Goal: Information Seeking & Learning: Learn about a topic

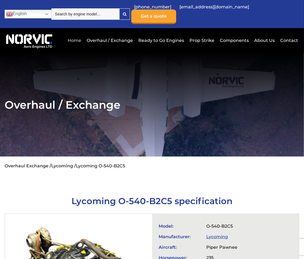
click at [76, 35] on link "Home" at bounding box center [74, 40] width 16 height 13
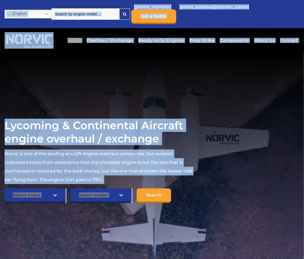
click at [290, 253] on section "Lycoming & Continental Aircraft engine overhaul / exchange Norvic is one of the…" at bounding box center [152, 161] width 304 height 217
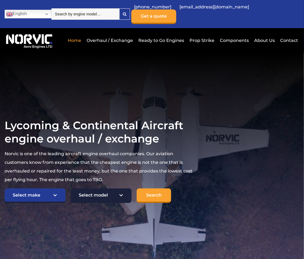
click at [101, 190] on select "Select model American Champion 7KCAB [PERSON_NAME] Citabria IO-320-E2A Beech 23…" at bounding box center [101, 196] width 61 height 15
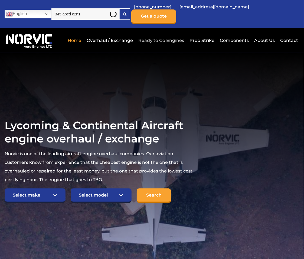
type input "345 abcd c2n1"
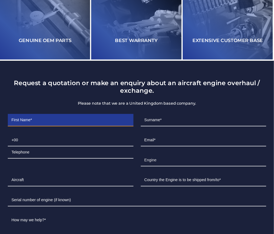
scroll to position [734, 0]
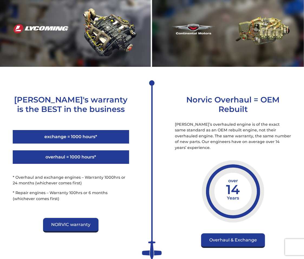
click at [70, 133] on div "exchange = 1000 hours*" at bounding box center [71, 137] width 116 height 14
click at [152, 24] on div at bounding box center [76, 27] width 152 height 77
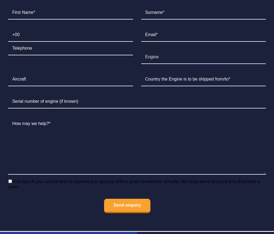
scroll to position [0, 0]
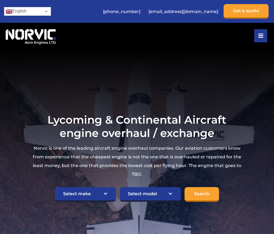
click at [28, 11] on link "English" at bounding box center [27, 11] width 47 height 9
